Goal: Information Seeking & Learning: Learn about a topic

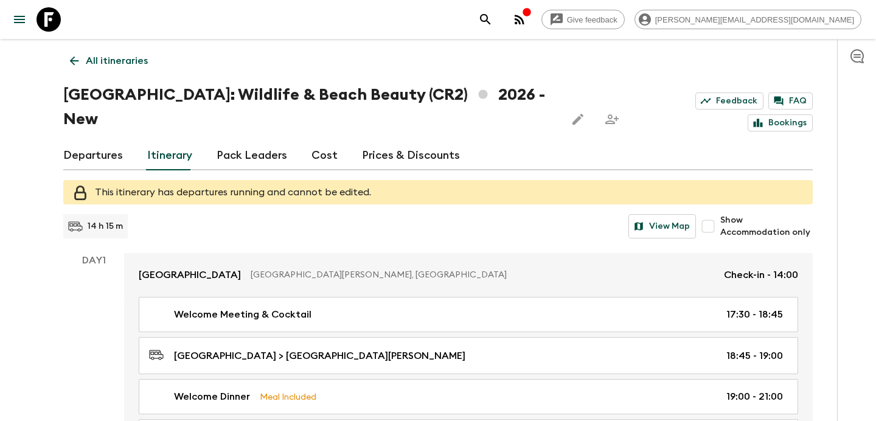
scroll to position [592, 0]
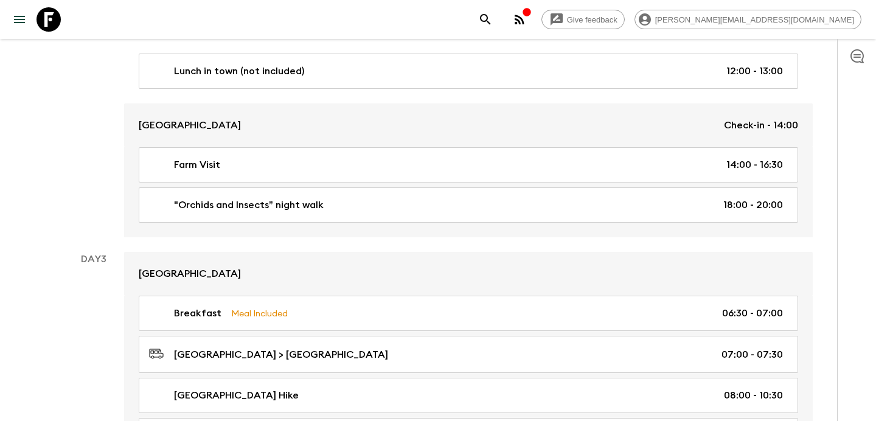
click at [527, 20] on icon "button" at bounding box center [519, 19] width 15 height 15
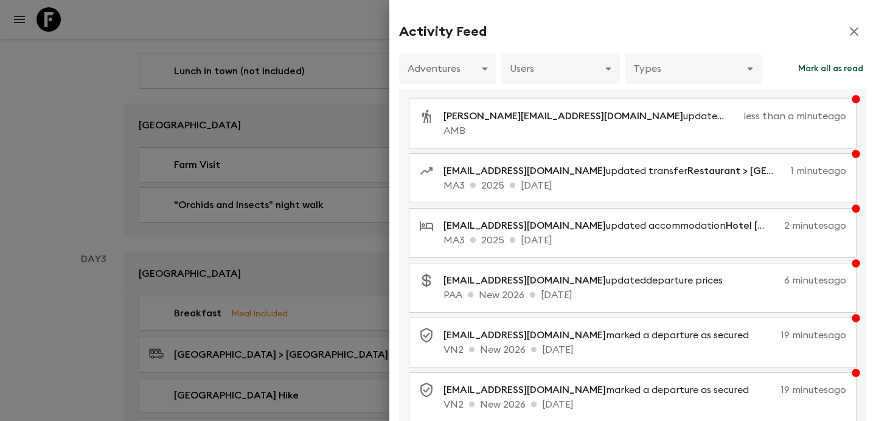
click at [340, 243] on div at bounding box center [438, 210] width 876 height 421
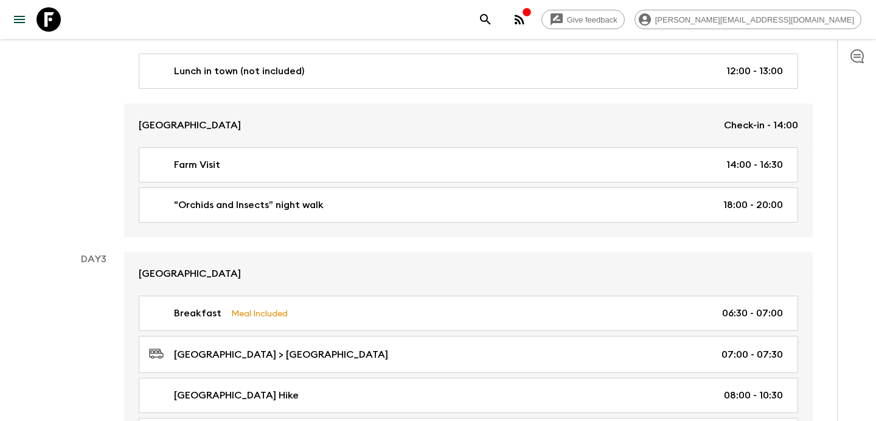
click at [527, 21] on icon "button" at bounding box center [519, 19] width 15 height 15
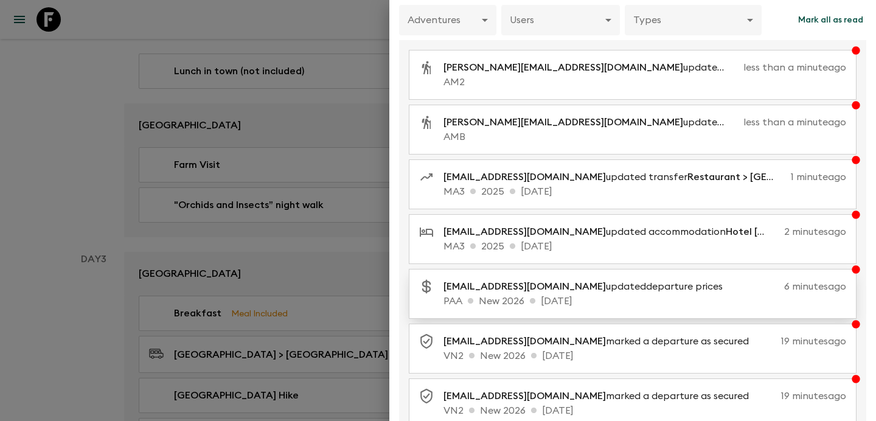
scroll to position [53, 0]
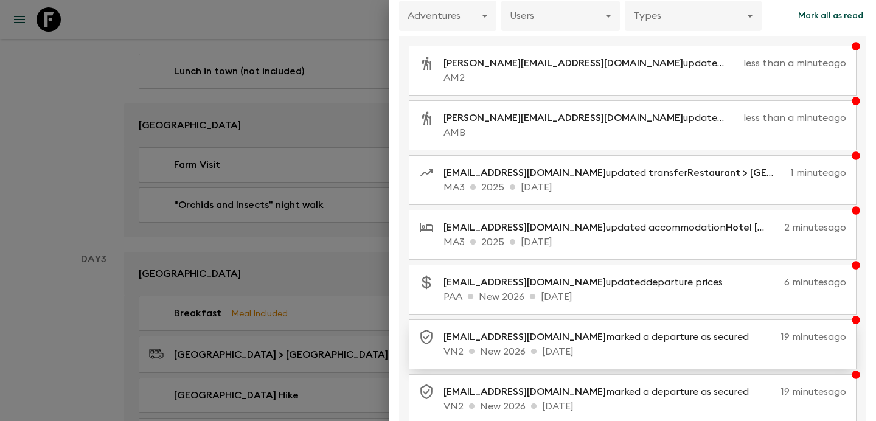
click at [594, 343] on p "[EMAIL_ADDRESS][DOMAIN_NAME] marked a departure as secured" at bounding box center [601, 337] width 315 height 15
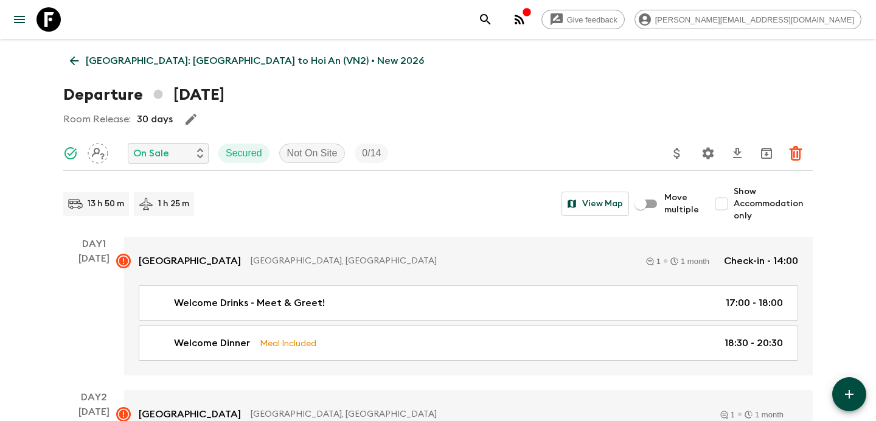
click at [235, 65] on p "[GEOGRAPHIC_DATA]: [GEOGRAPHIC_DATA] to Hoi An (VN2) • New 2026" at bounding box center [255, 61] width 338 height 15
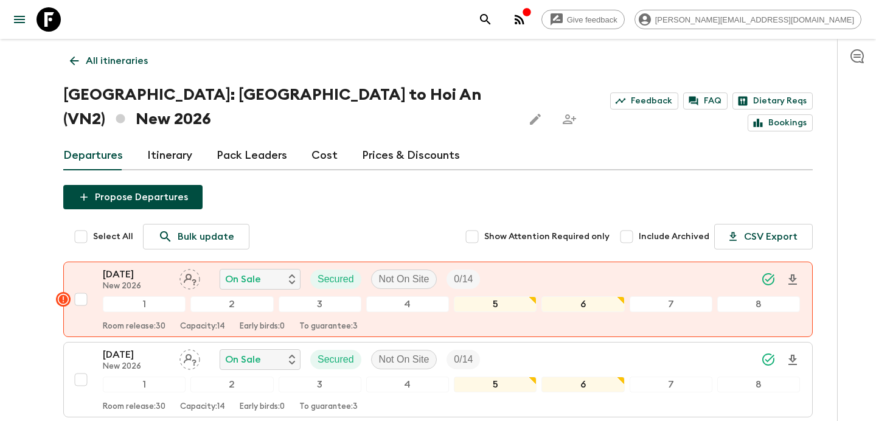
click at [319, 141] on link "Cost" at bounding box center [325, 155] width 26 height 29
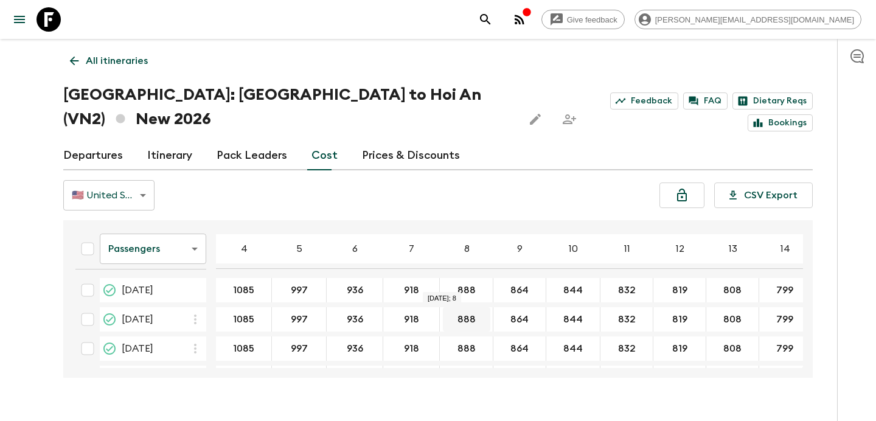
scroll to position [61, 0]
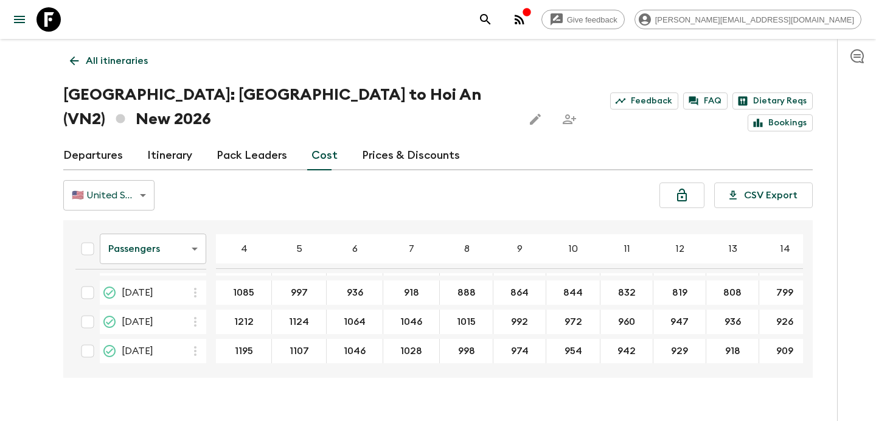
click at [106, 64] on p "All itineraries" at bounding box center [117, 61] width 62 height 15
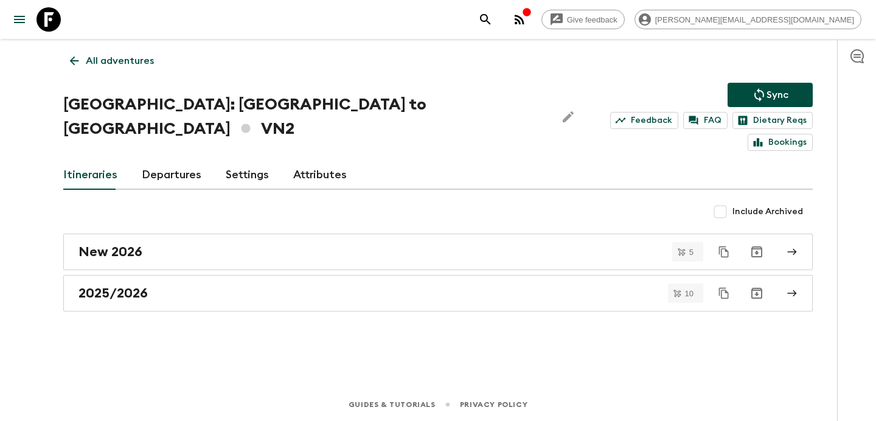
click at [274, 292] on div "All adventures [GEOGRAPHIC_DATA]: [GEOGRAPHIC_DATA] to Hoi An VN2 Sync Feedback…" at bounding box center [438, 196] width 779 height 315
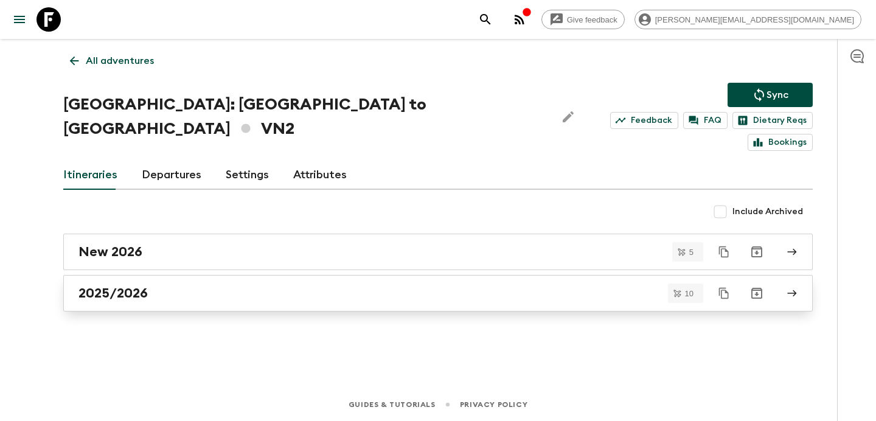
click at [281, 285] on div "2025/2026" at bounding box center [426, 293] width 696 height 16
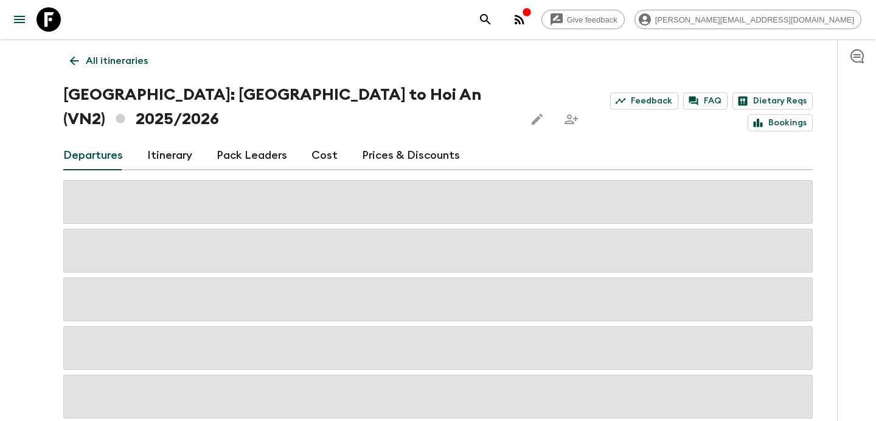
click at [319, 141] on link "Cost" at bounding box center [325, 155] width 26 height 29
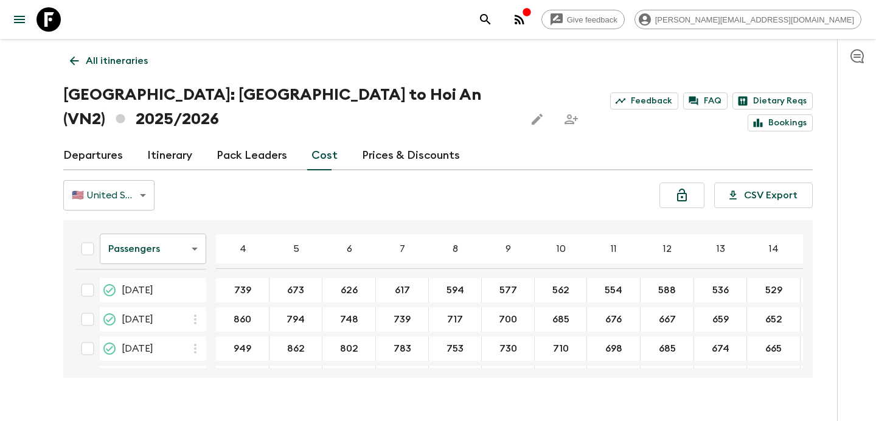
click at [532, 15] on icon "button" at bounding box center [527, 12] width 10 height 10
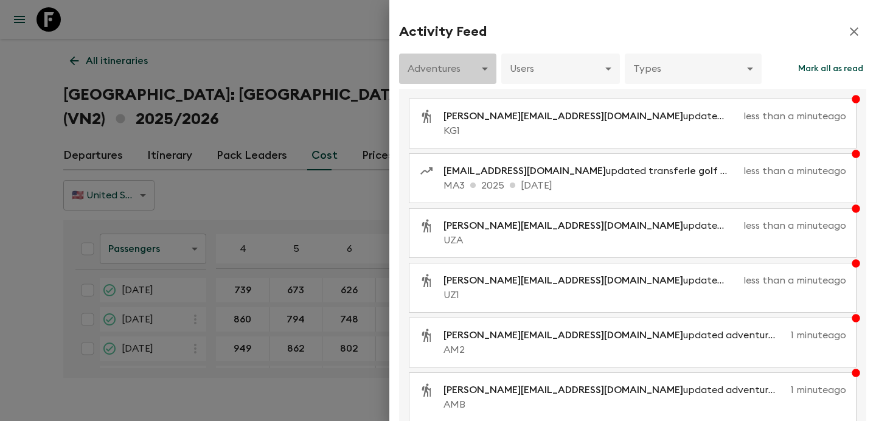
click at [469, 82] on body "Give feedback [PERSON_NAME][EMAIL_ADDRESS][DOMAIN_NAME] All itineraries [GEOGRA…" at bounding box center [438, 222] width 876 height 445
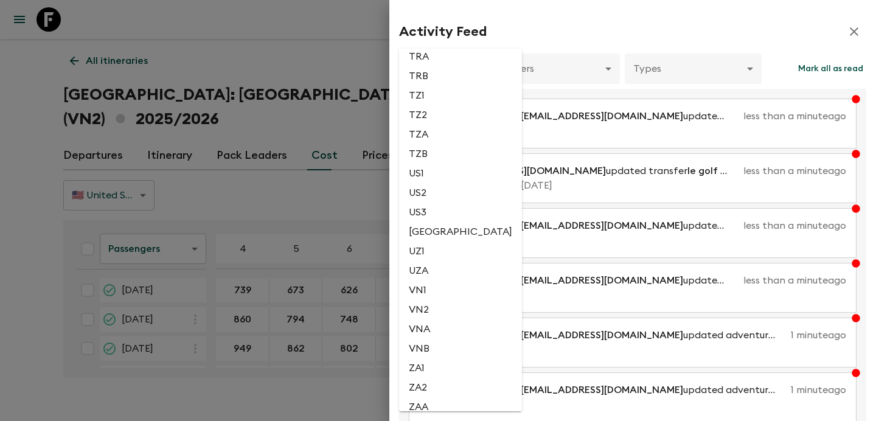
scroll to position [2989, 0]
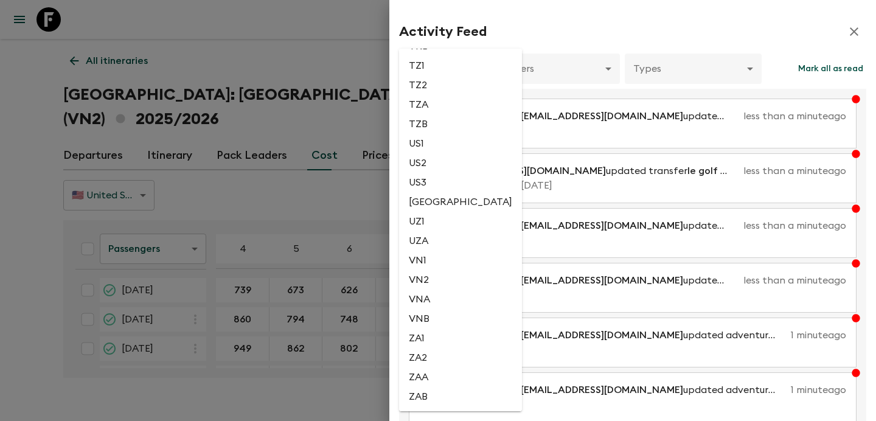
click at [430, 279] on li "VN2" at bounding box center [460, 279] width 123 height 19
type input "fe5ce578-aa55-41cf-97b4-29a0f5663d5d"
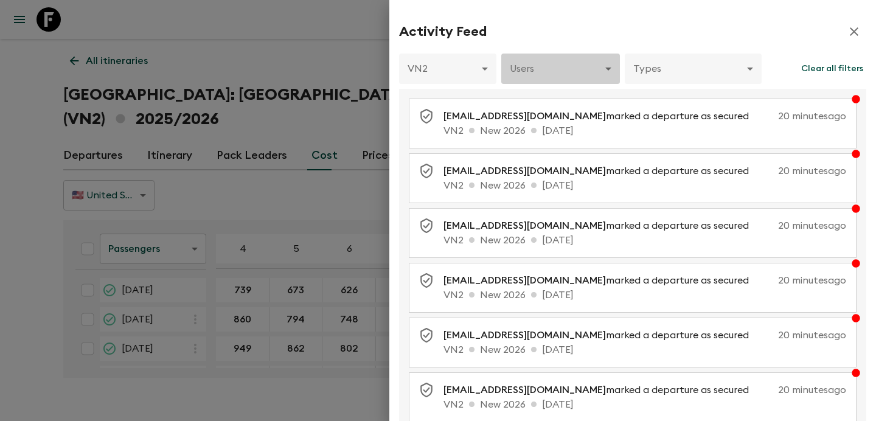
click at [558, 81] on body "Give feedback [PERSON_NAME][EMAIL_ADDRESS][DOMAIN_NAME] All itineraries [GEOGRA…" at bounding box center [438, 222] width 876 height 445
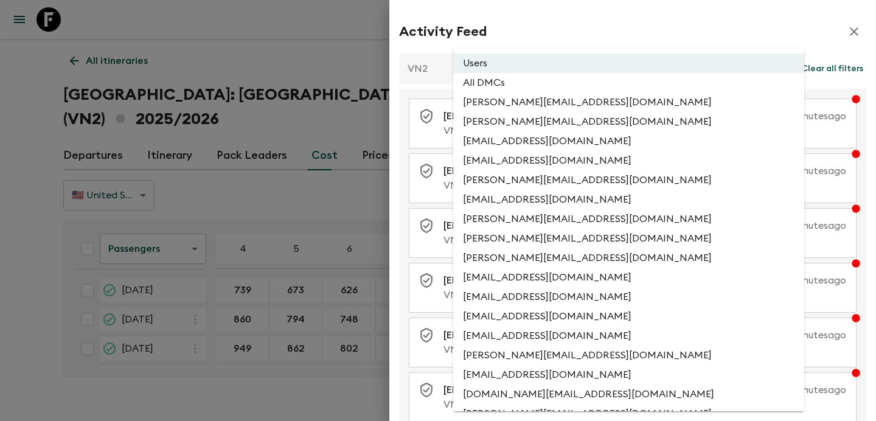
click at [550, 88] on li "All DMCs" at bounding box center [628, 82] width 351 height 19
type input "EXTERNAL_ONLY"
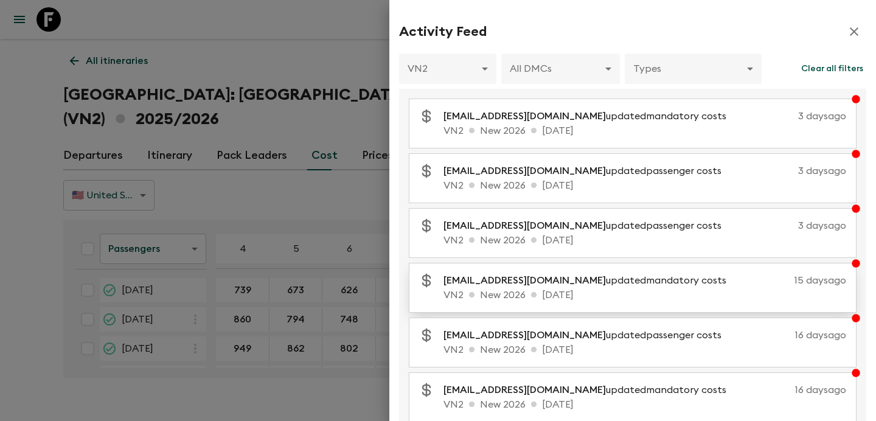
scroll to position [249, 0]
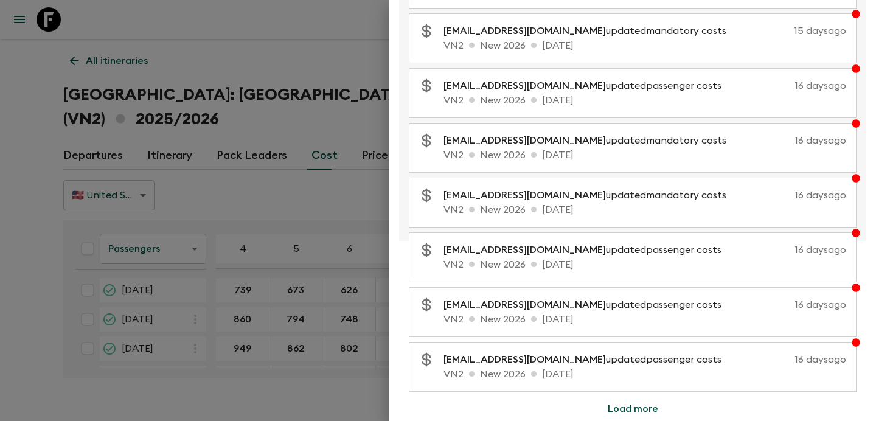
click at [364, 180] on div at bounding box center [438, 210] width 876 height 421
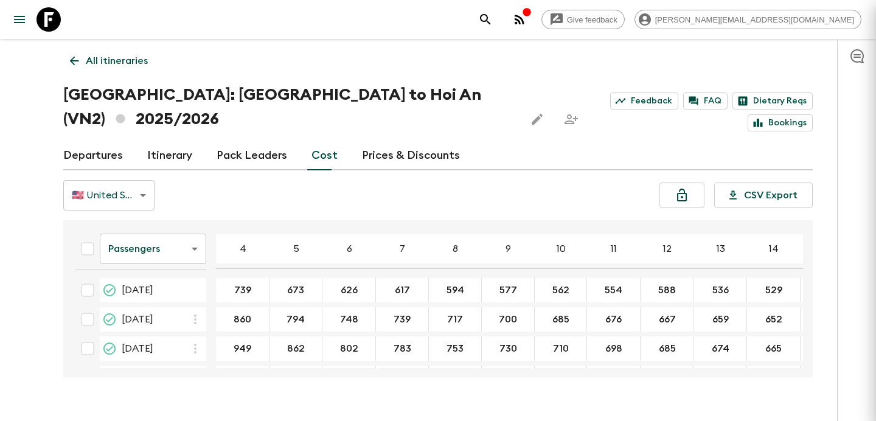
scroll to position [0, 0]
